Goal: Task Accomplishment & Management: Manage account settings

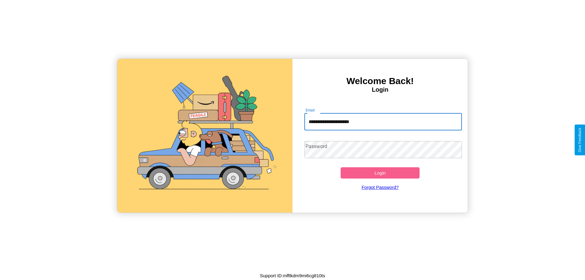
type input "**********"
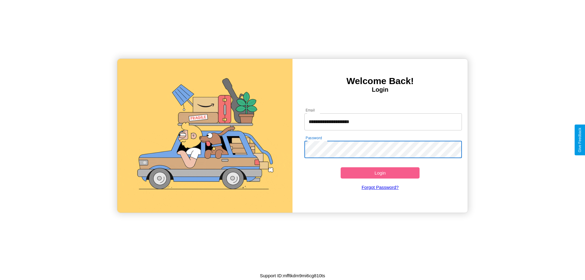
click at [380, 173] on button "Login" at bounding box center [380, 172] width 79 height 11
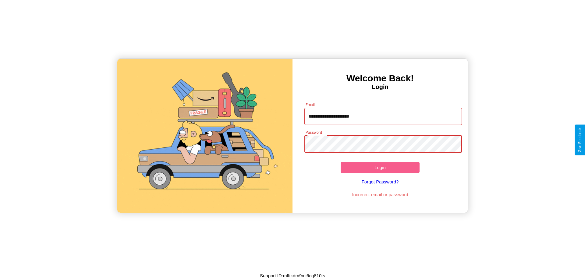
click at [380, 167] on button "Login" at bounding box center [380, 167] width 79 height 11
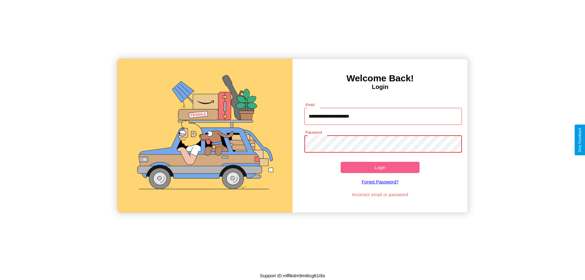
click at [380, 167] on button "Login" at bounding box center [380, 167] width 79 height 11
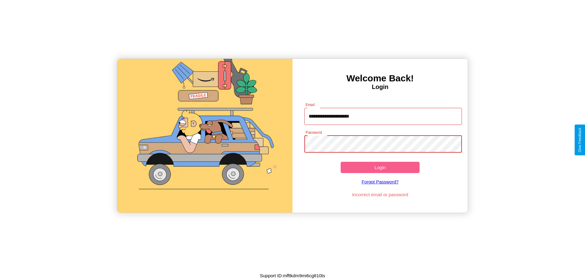
click at [380, 167] on button "Login" at bounding box center [380, 167] width 79 height 11
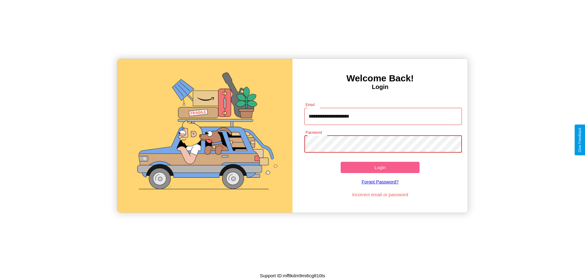
click at [380, 167] on button "Login" at bounding box center [380, 167] width 79 height 11
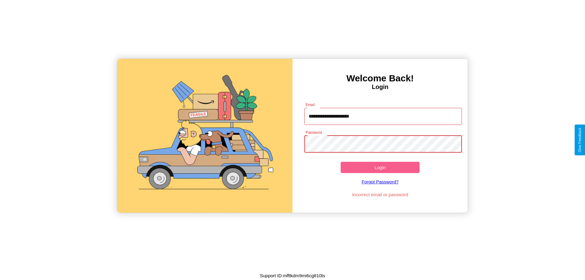
click at [380, 167] on button "Login" at bounding box center [380, 167] width 79 height 11
